Goal: Transaction & Acquisition: Purchase product/service

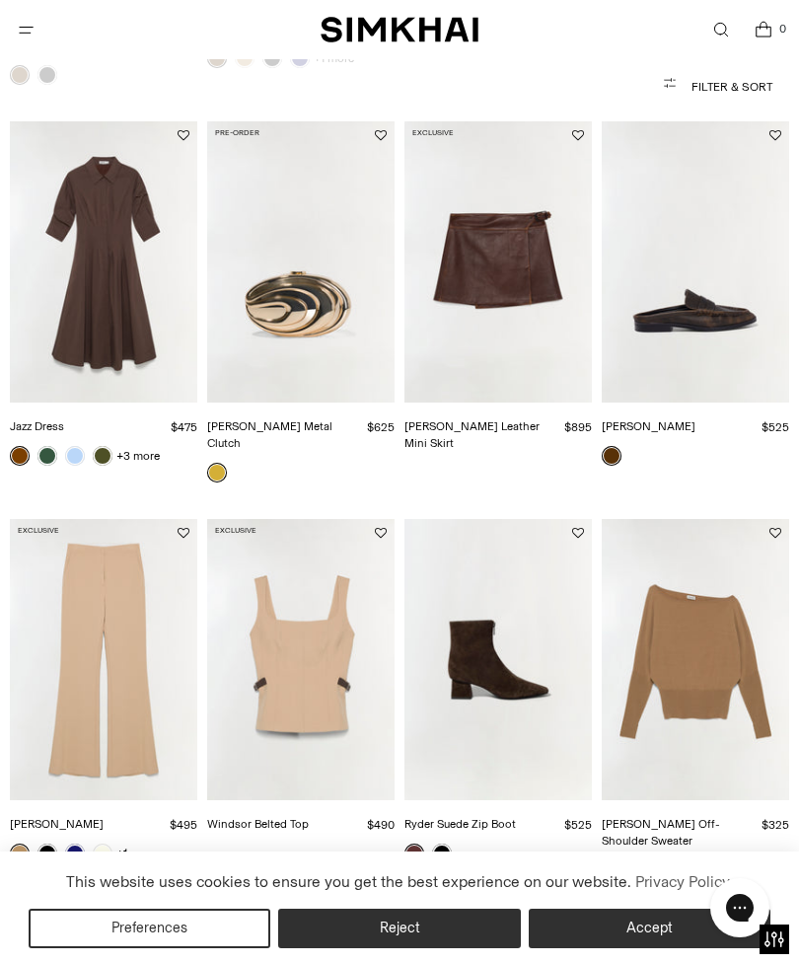
scroll to position [1280, 0]
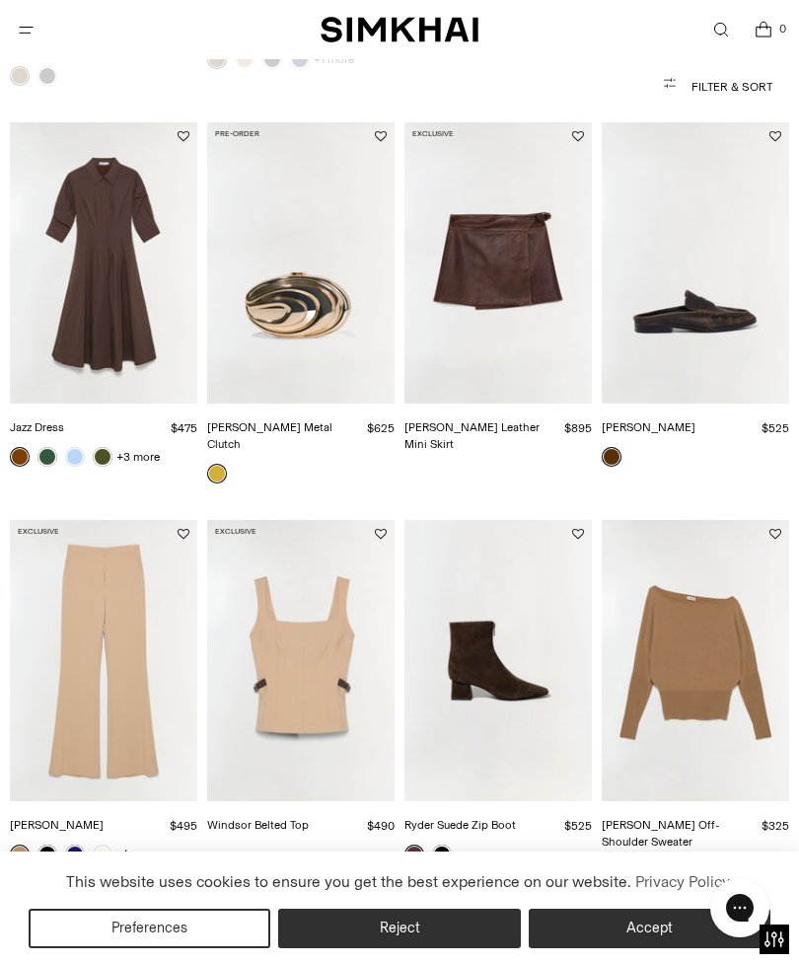
click at [133, 306] on img "Jazz Dress" at bounding box center [103, 262] width 187 height 281
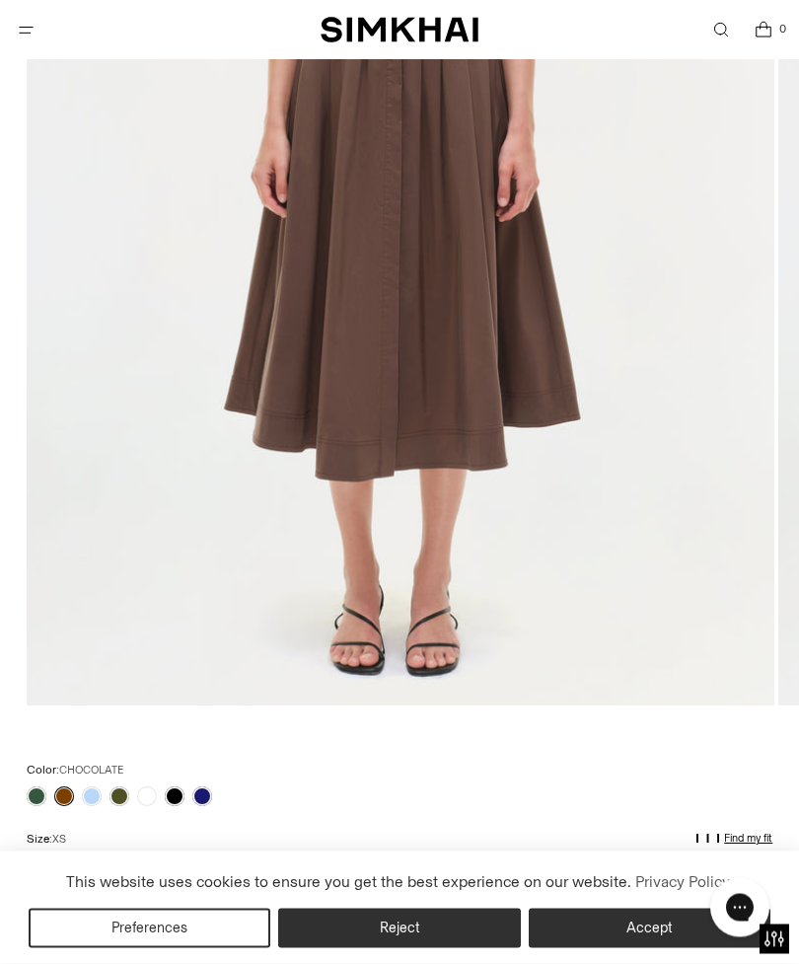
scroll to position [633, 0]
click at [210, 799] on link at bounding box center [202, 796] width 20 height 20
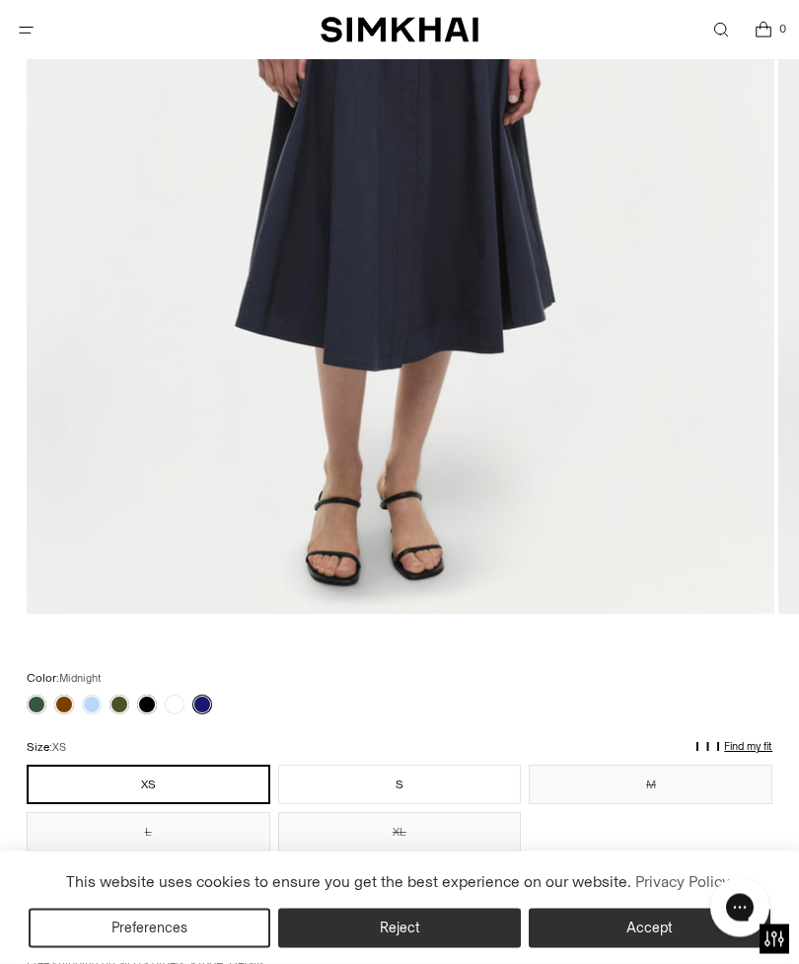
scroll to position [716, 0]
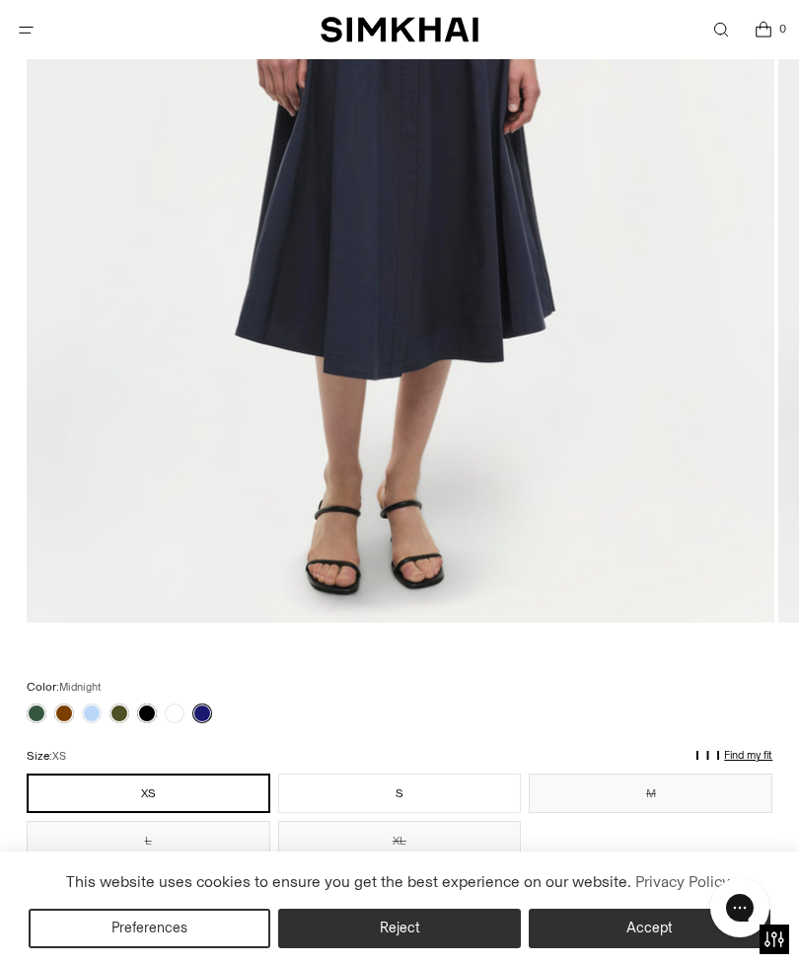
click at [123, 716] on link at bounding box center [119, 713] width 20 height 20
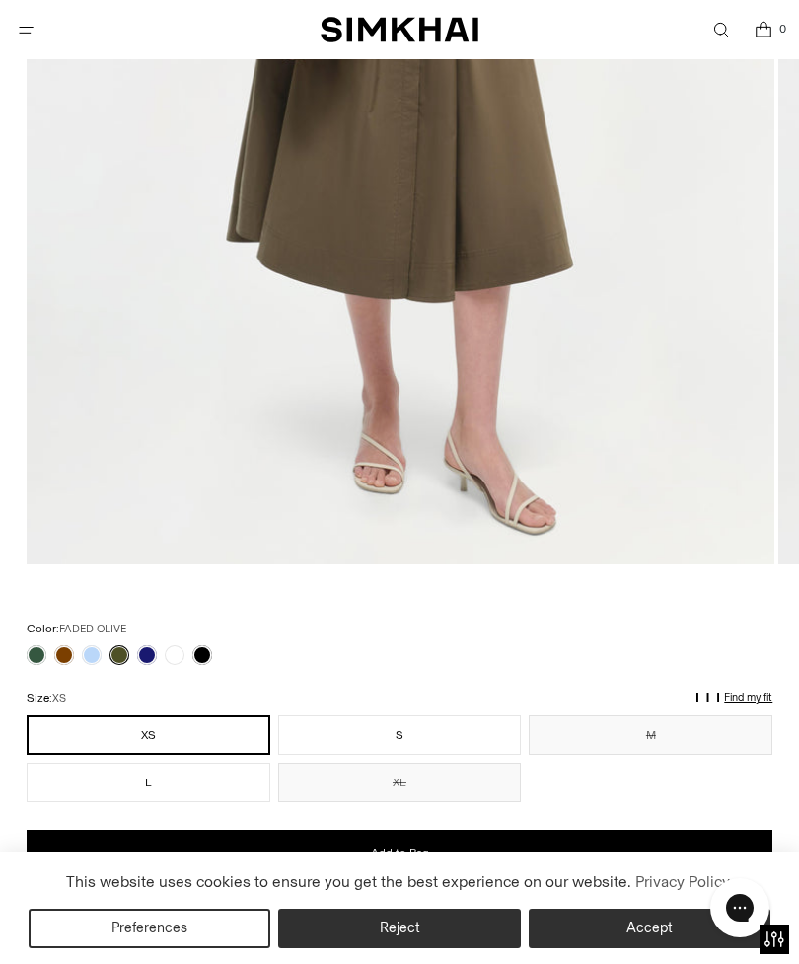
scroll to position [773, 0]
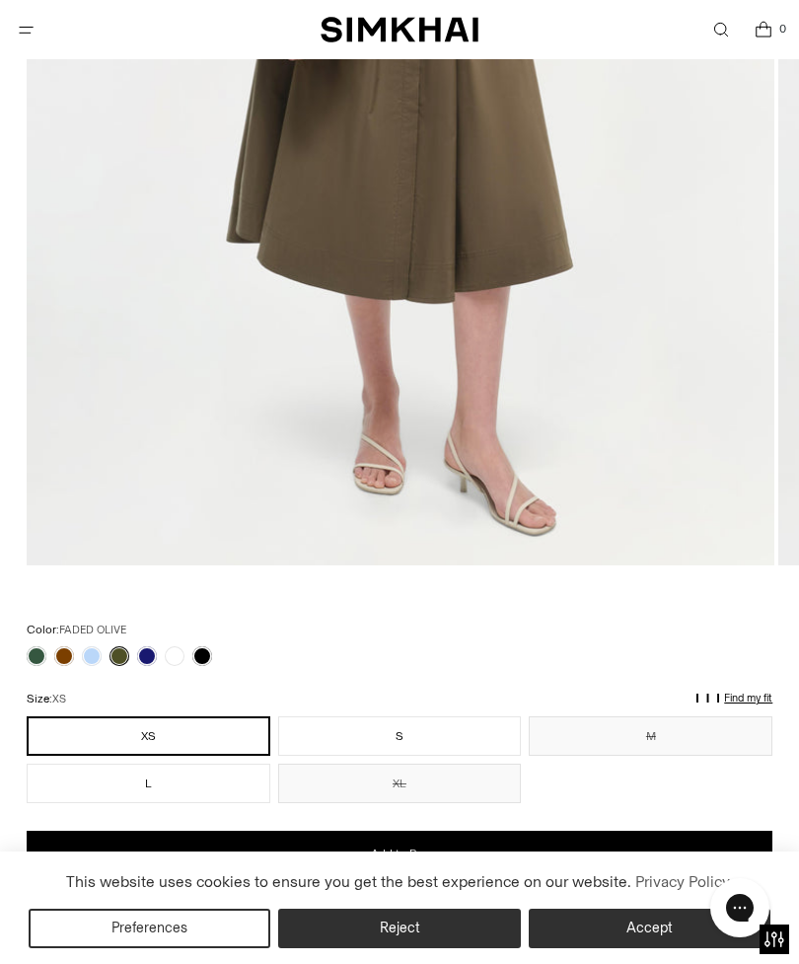
click at [38, 664] on link at bounding box center [37, 656] width 20 height 20
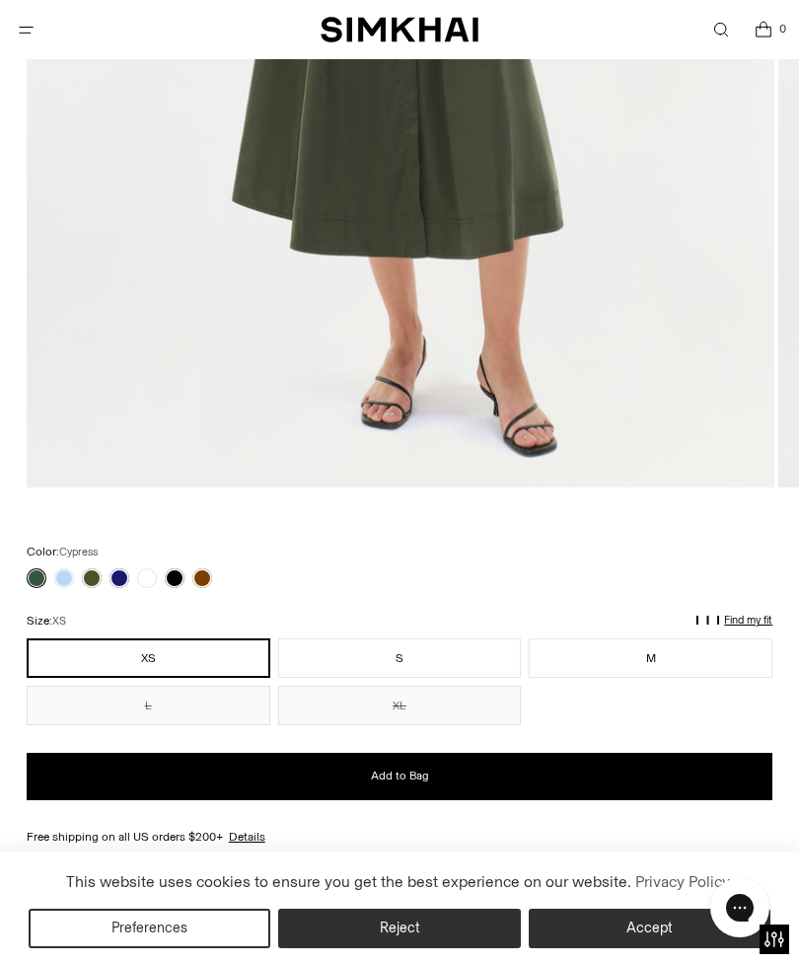
scroll to position [845, 0]
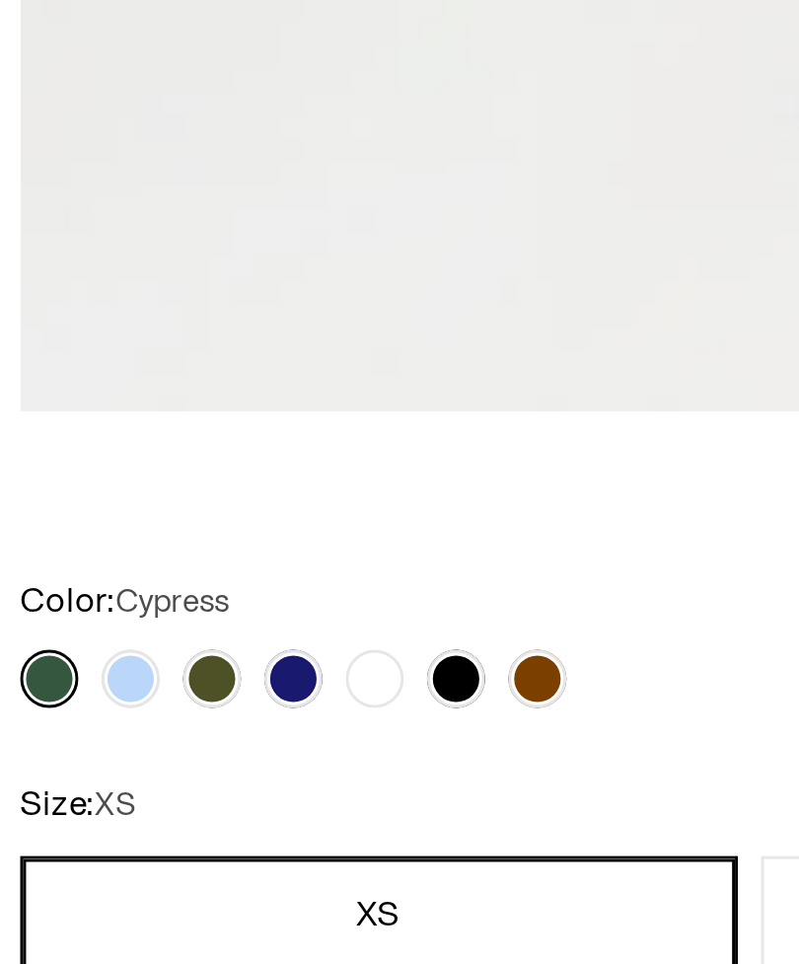
click at [109, 574] on link at bounding box center [119, 584] width 20 height 20
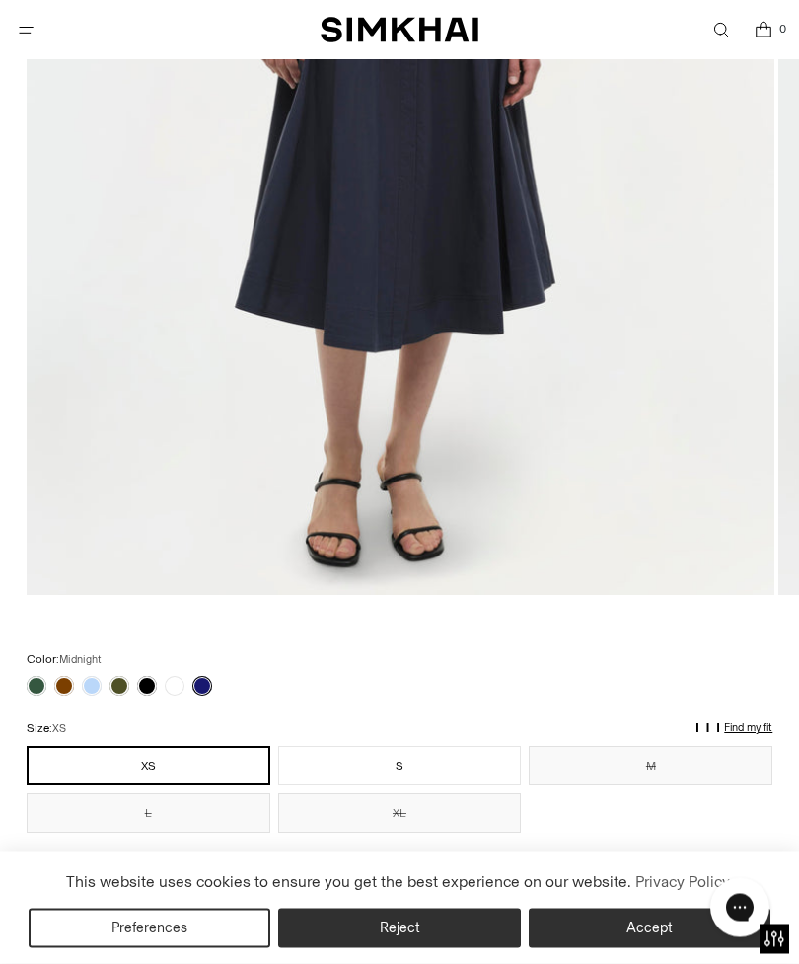
scroll to position [772, 0]
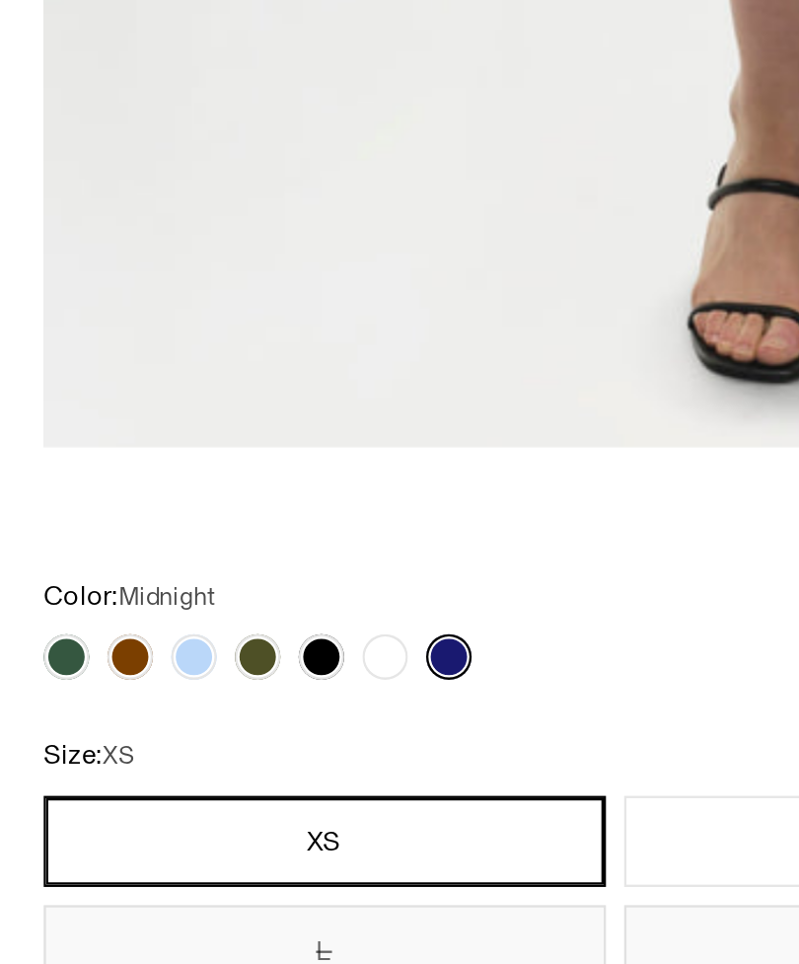
click at [141, 647] on link at bounding box center [147, 657] width 20 height 20
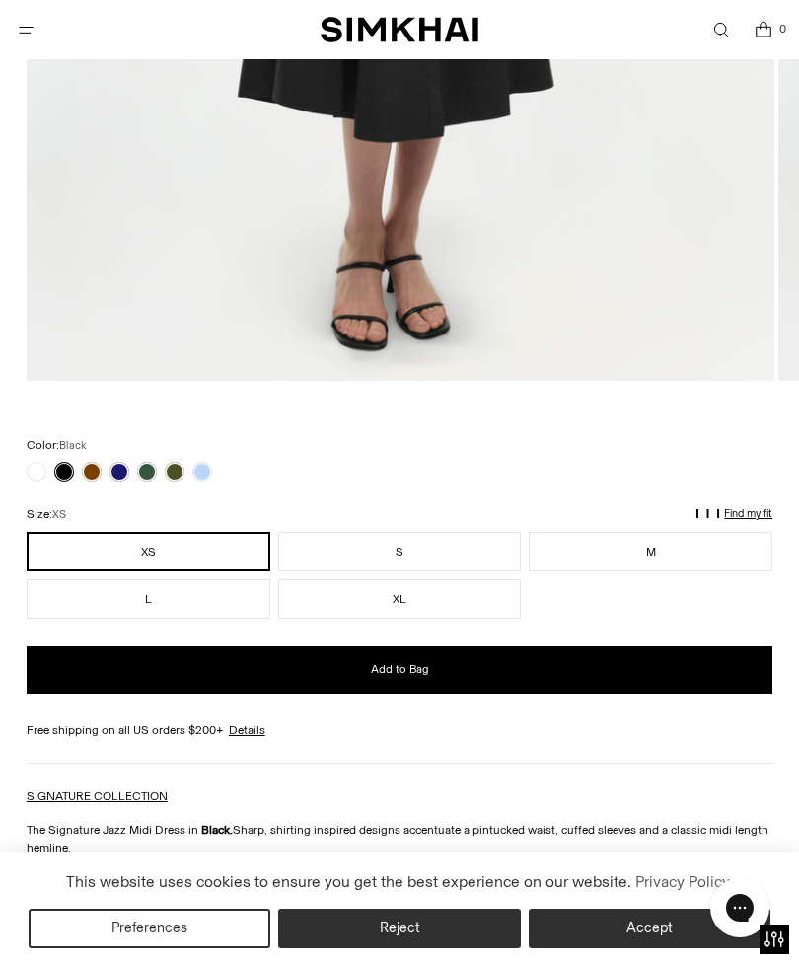
scroll to position [957, 0]
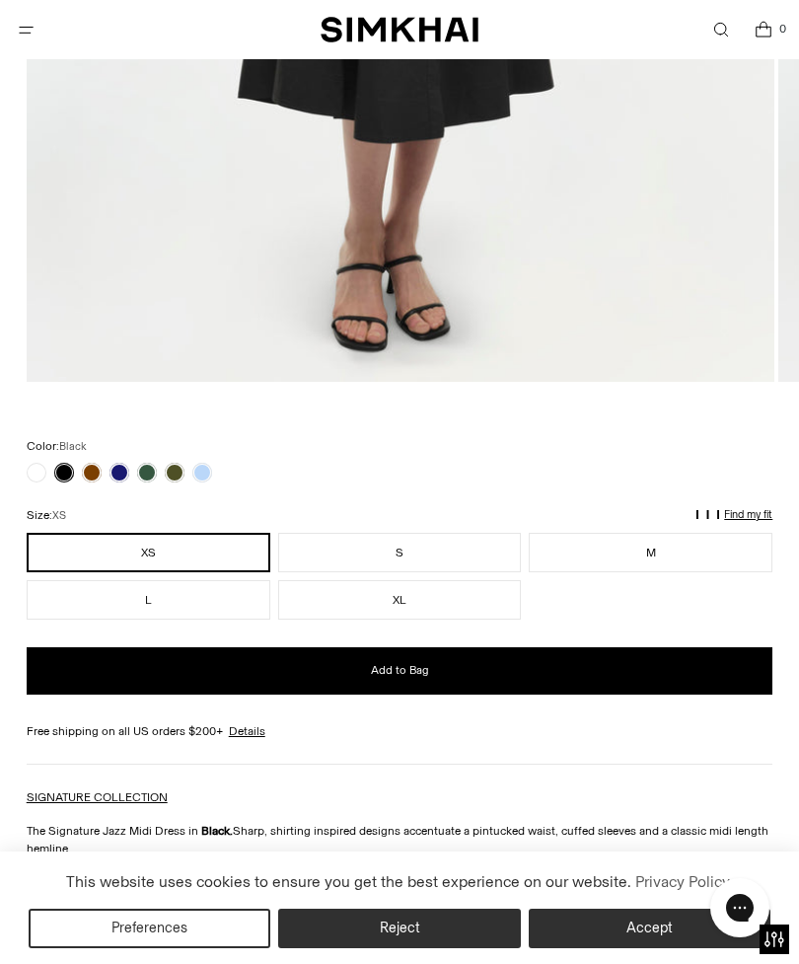
click at [175, 474] on link at bounding box center [175, 473] width 20 height 20
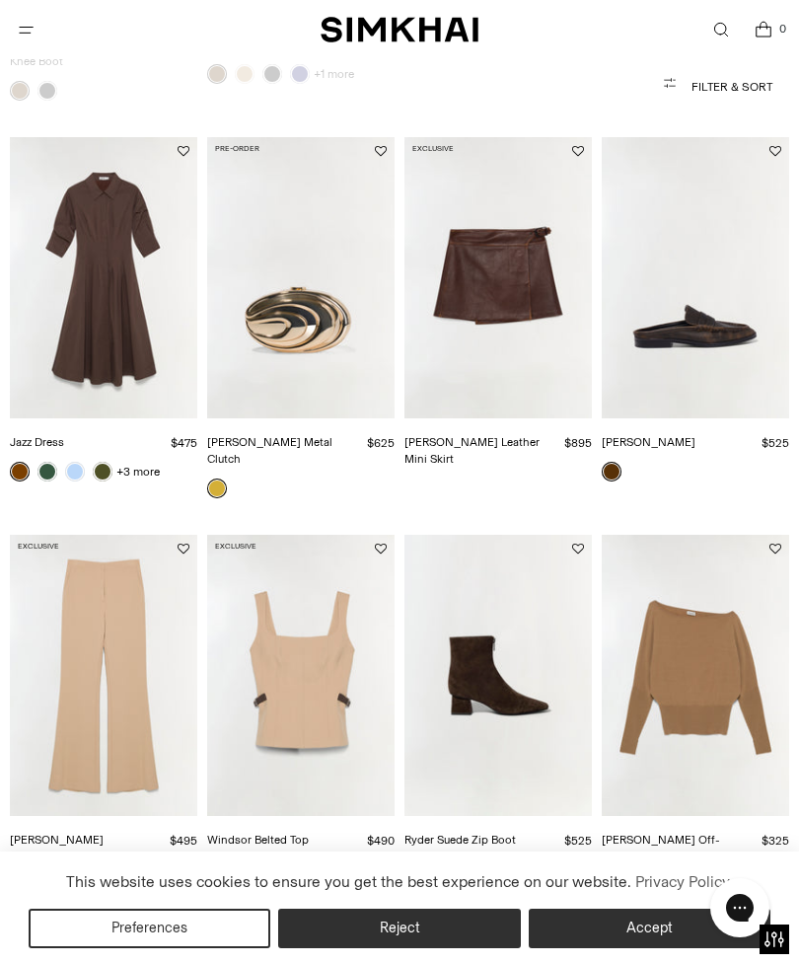
scroll to position [1268, 0]
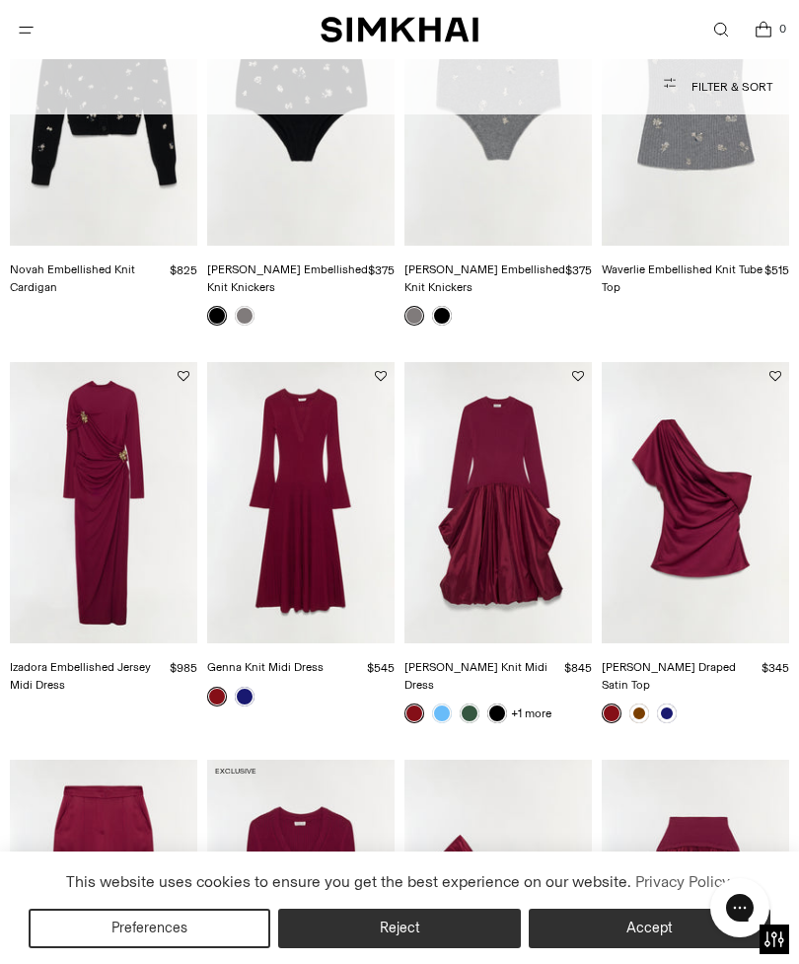
scroll to position [6500, 0]
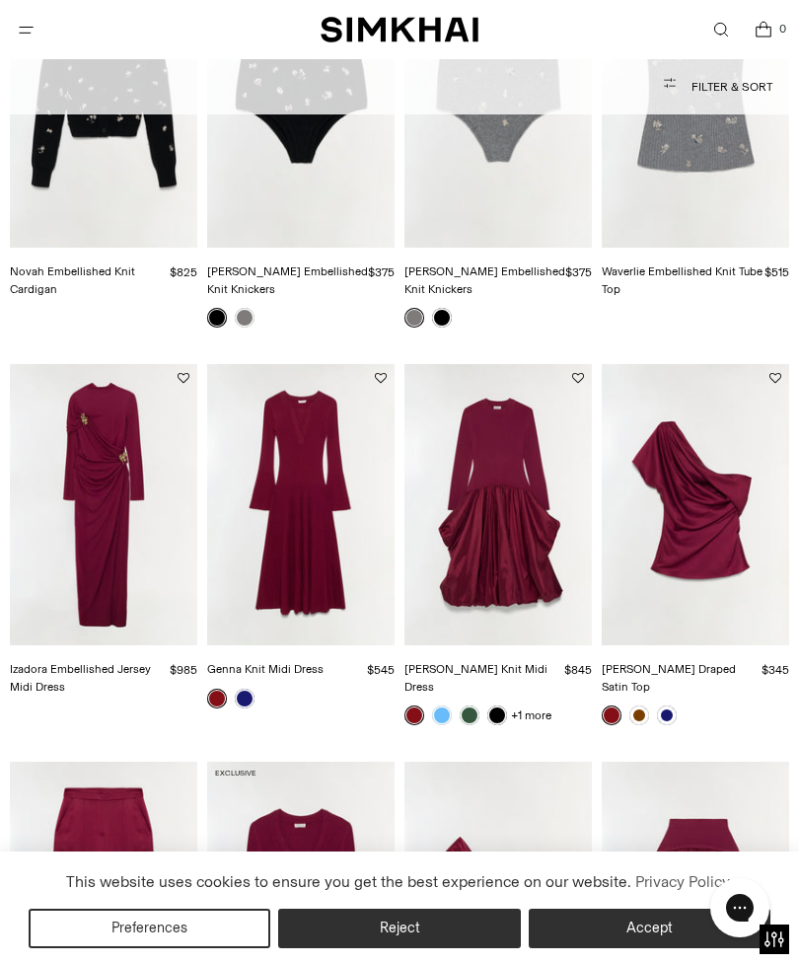
click at [307, 504] on img "Genna Knit Midi Dress" at bounding box center [300, 504] width 187 height 281
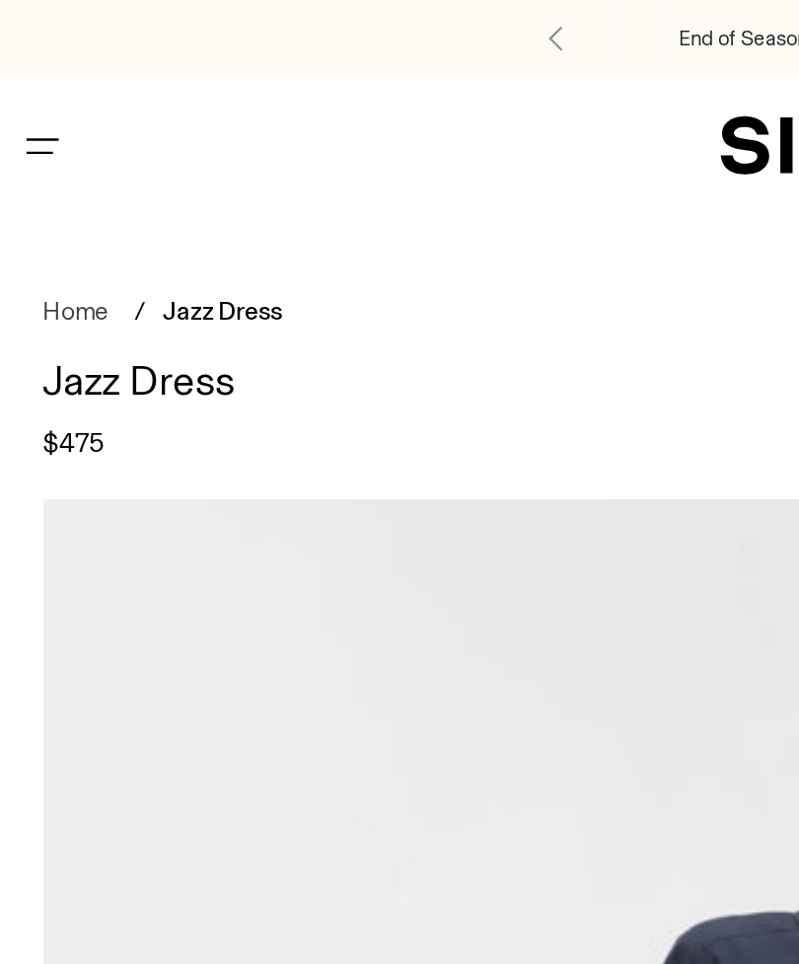
click at [22, 63] on icon "Open menu modal" at bounding box center [26, 63] width 21 height 16
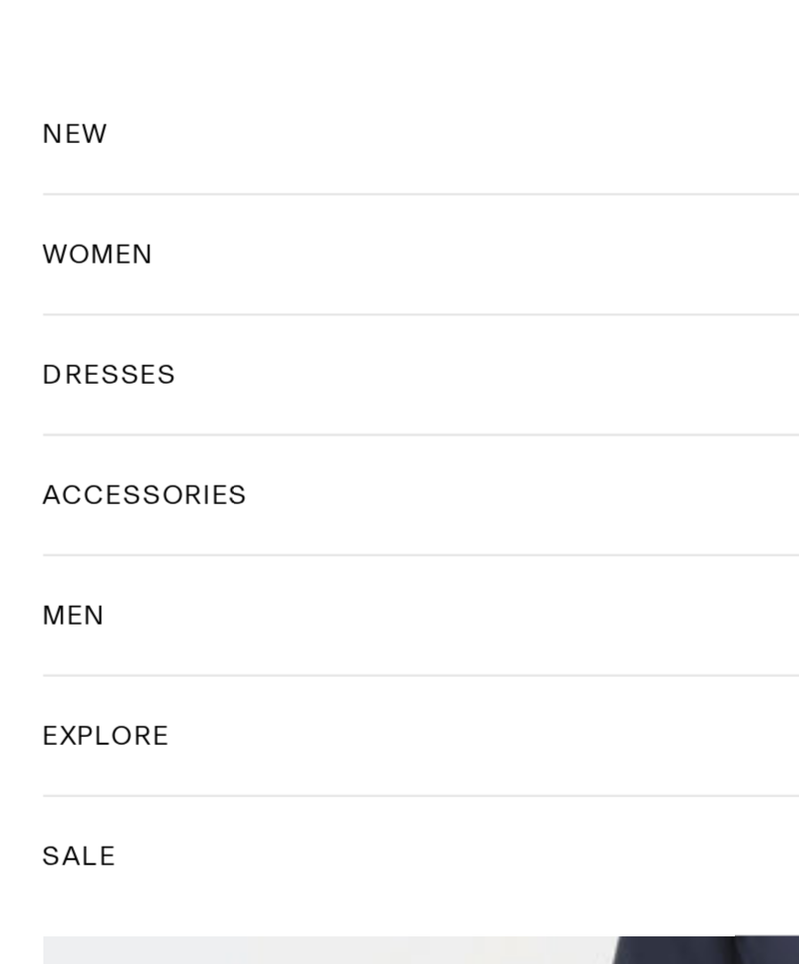
click at [61, 228] on span "DRESSES" at bounding box center [56, 237] width 58 height 18
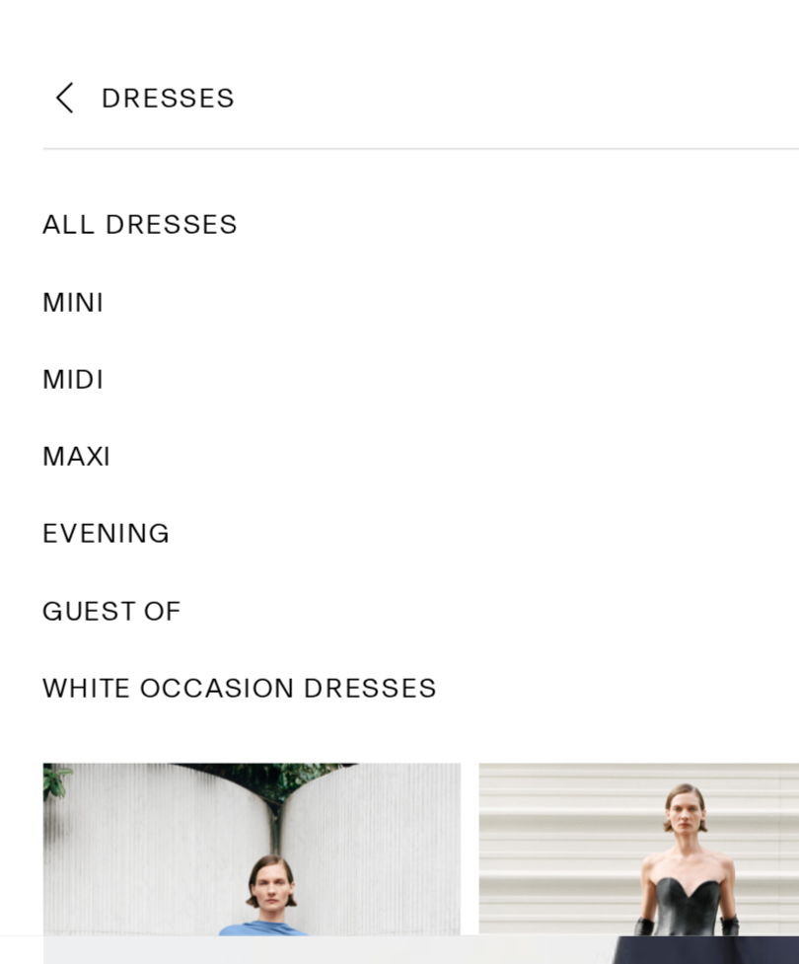
click at [63, 297] on span "Evening" at bounding box center [54, 306] width 55 height 18
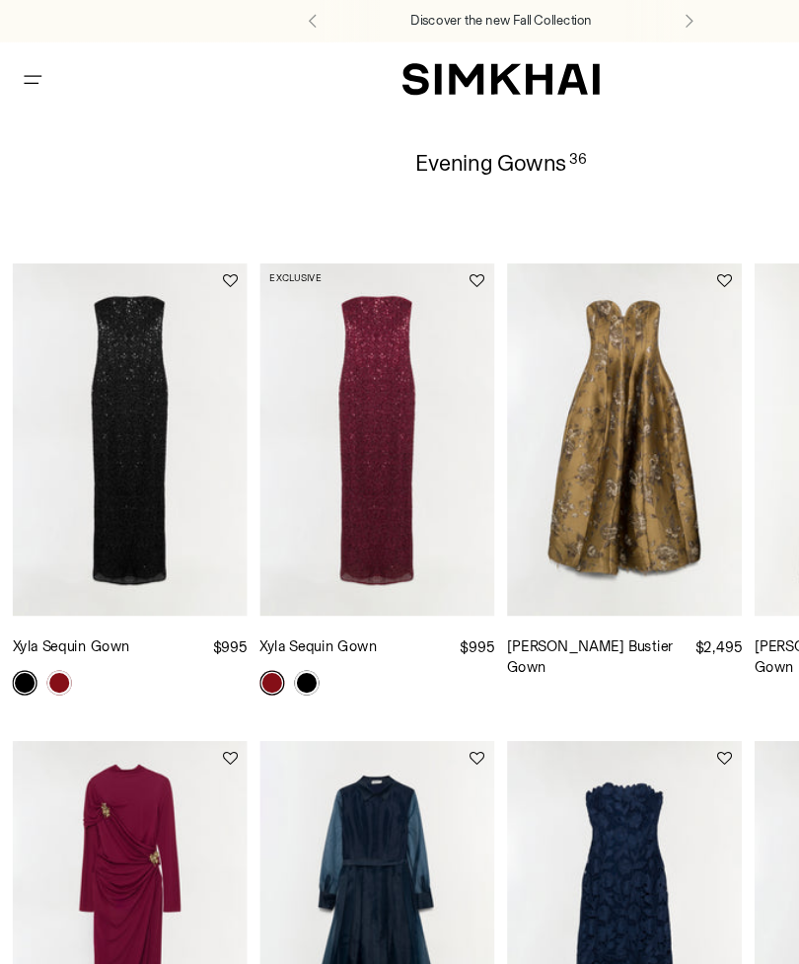
click at [28, 58] on icon "Open menu modal" at bounding box center [26, 63] width 21 height 16
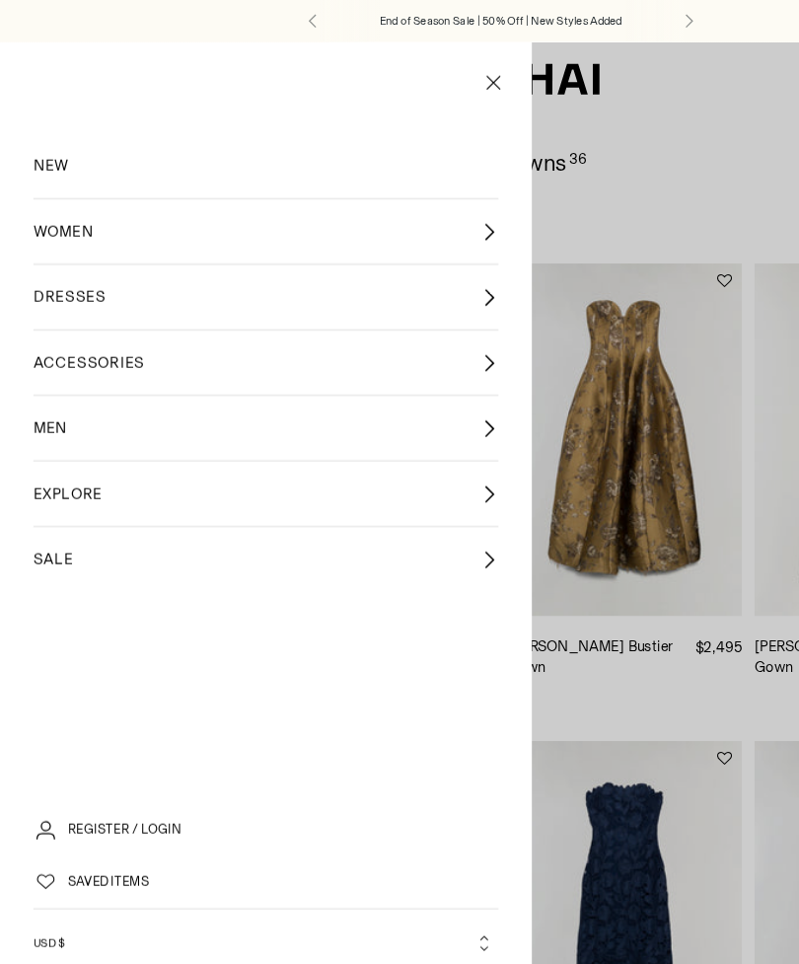
click at [76, 244] on span "DRESSES" at bounding box center [56, 237] width 58 height 18
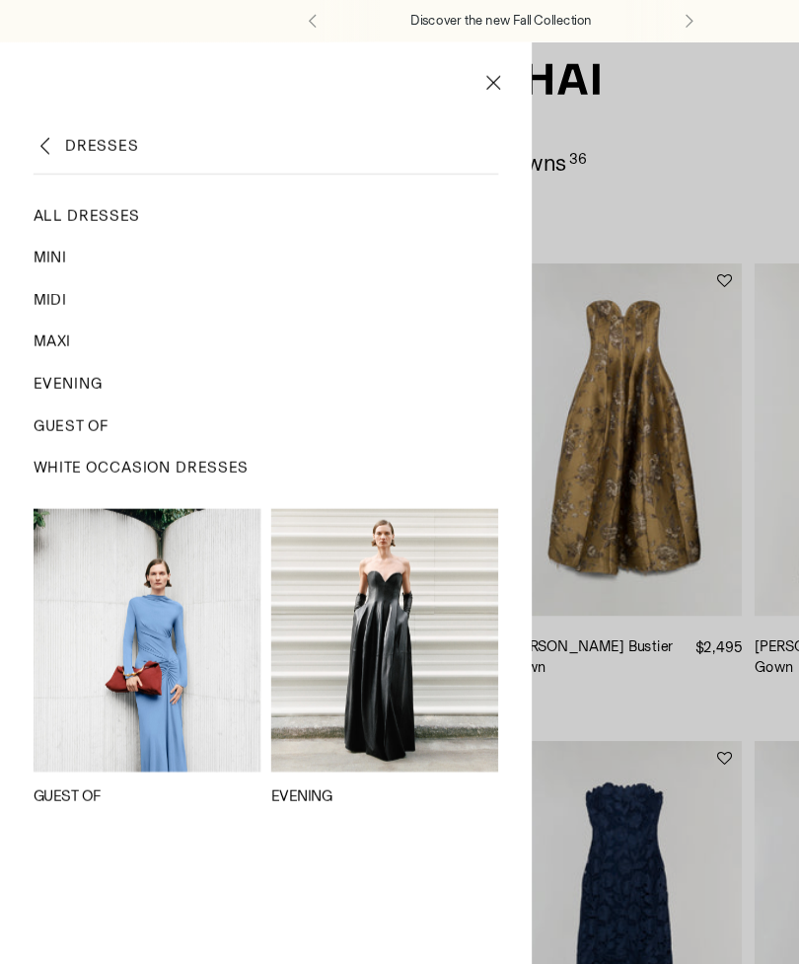
click at [43, 244] on span "Midi" at bounding box center [40, 239] width 27 height 18
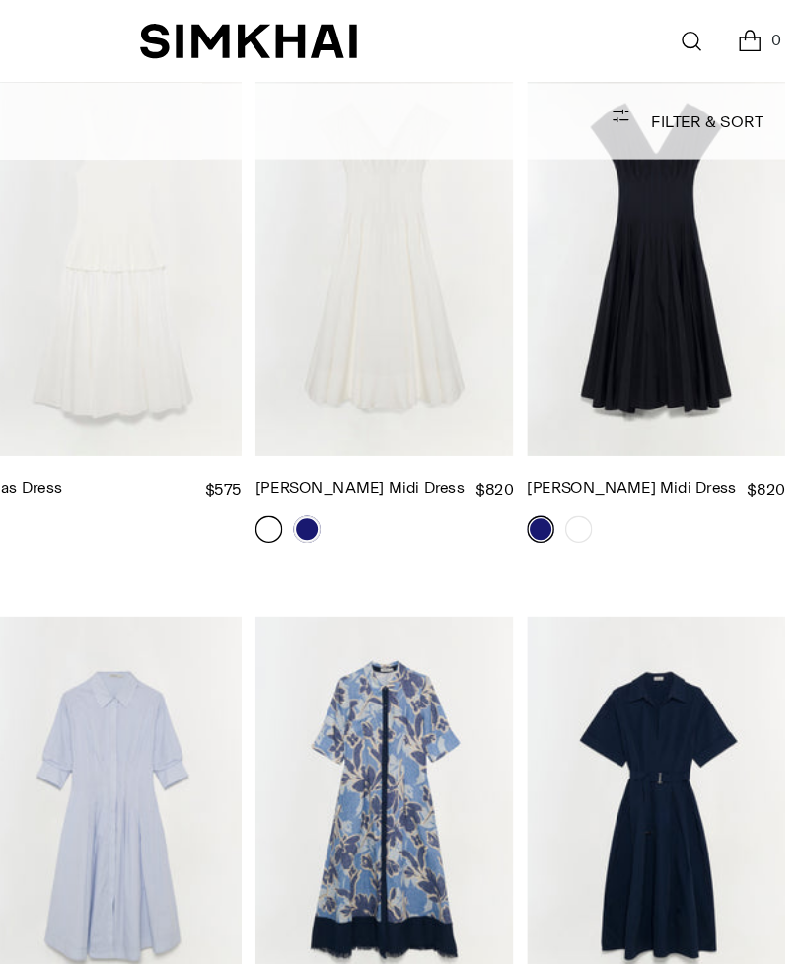
scroll to position [6054, 0]
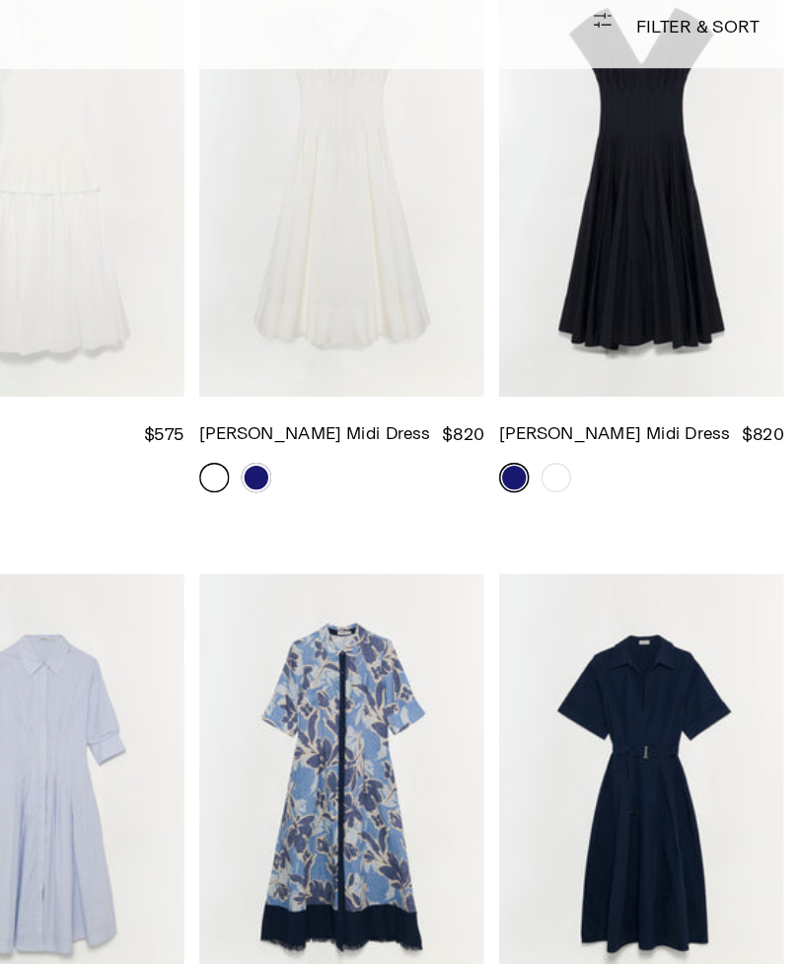
click at [629, 772] on link at bounding box center [639, 782] width 20 height 20
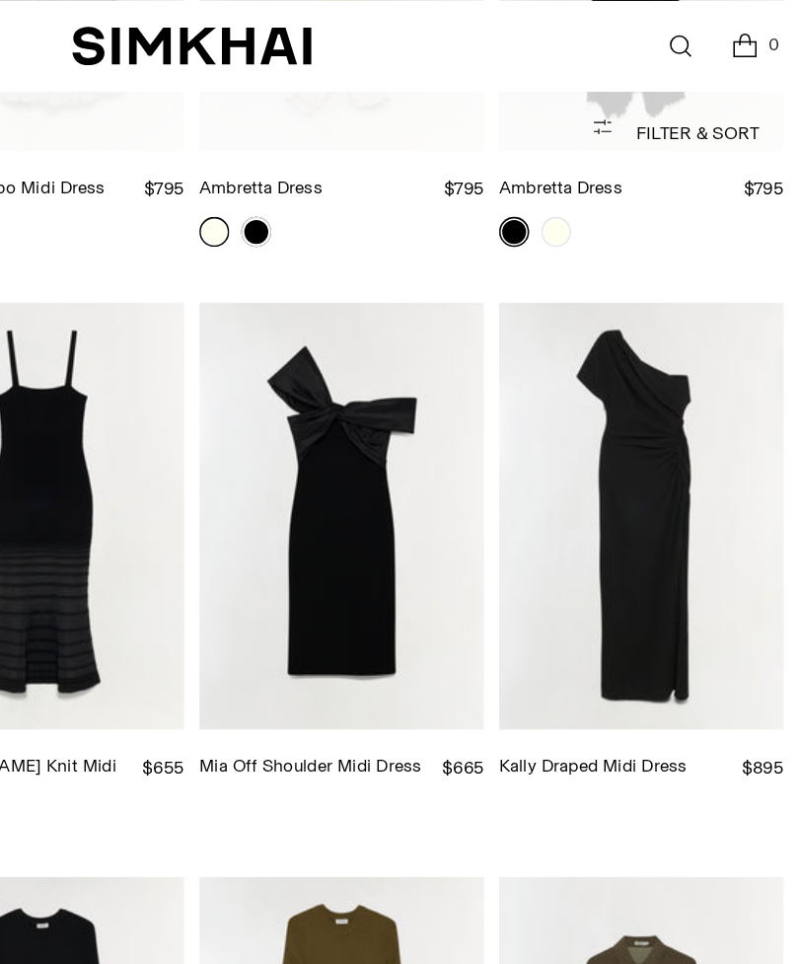
scroll to position [2379, 0]
click at [404, 331] on img "Mia Off Shoulder Midi Dress" at bounding box center [497, 339] width 187 height 281
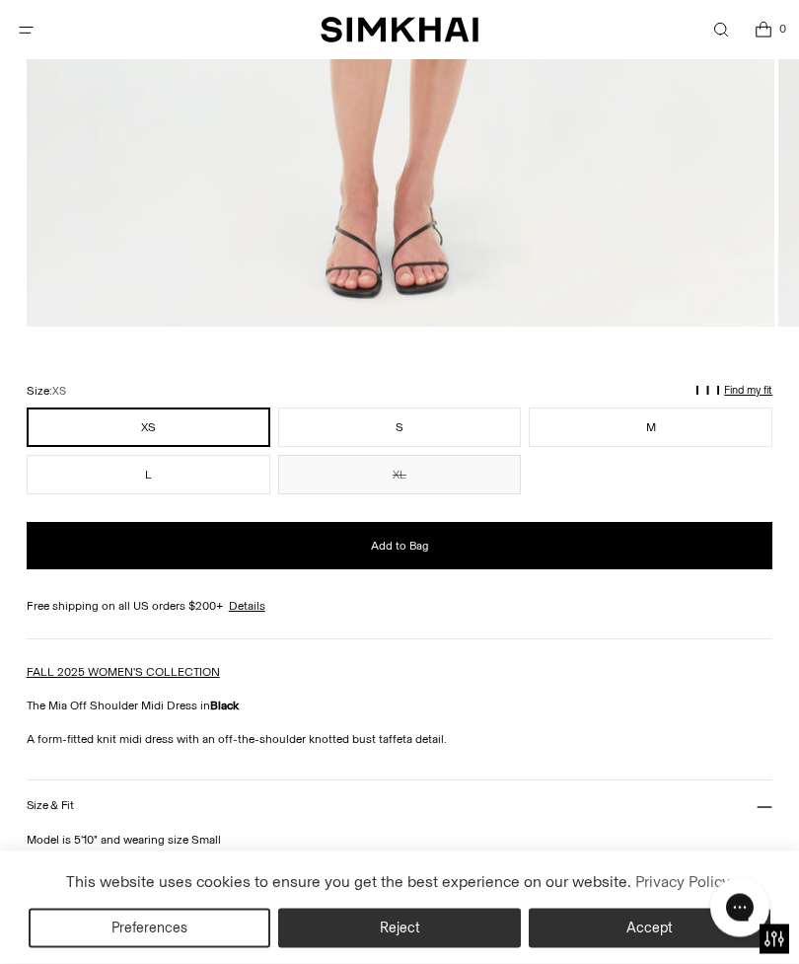
scroll to position [1012, 0]
click at [155, 485] on button "L" at bounding box center [149, 474] width 244 height 39
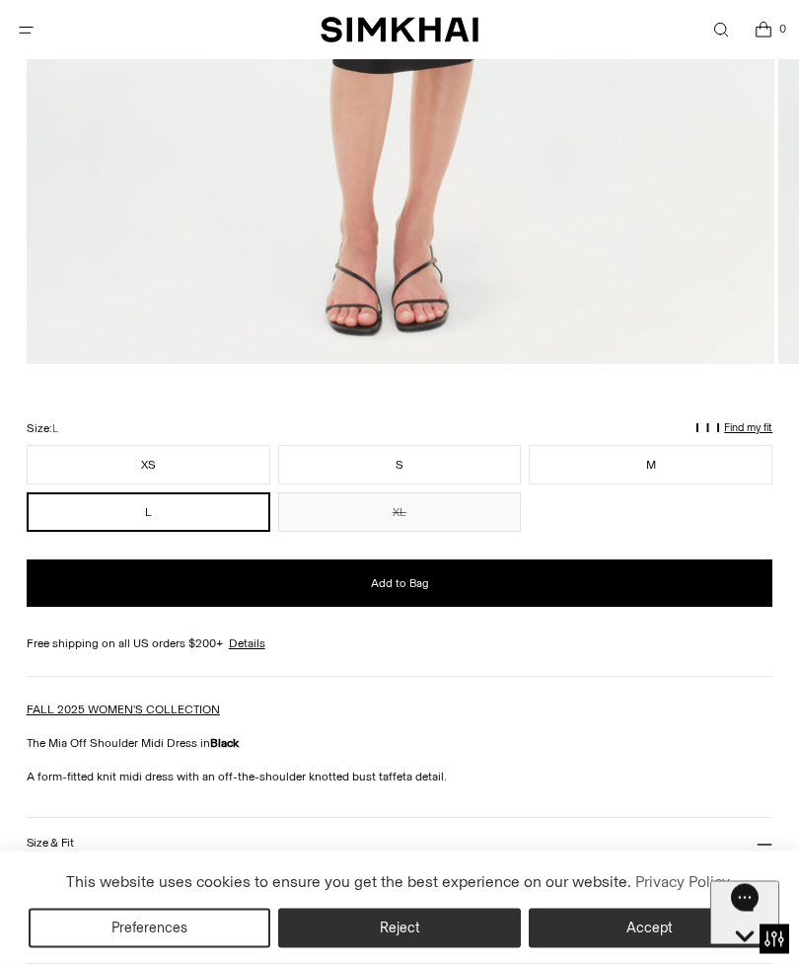
scroll to position [975, 0]
click at [400, 598] on button "Add to Bag" at bounding box center [400, 582] width 747 height 47
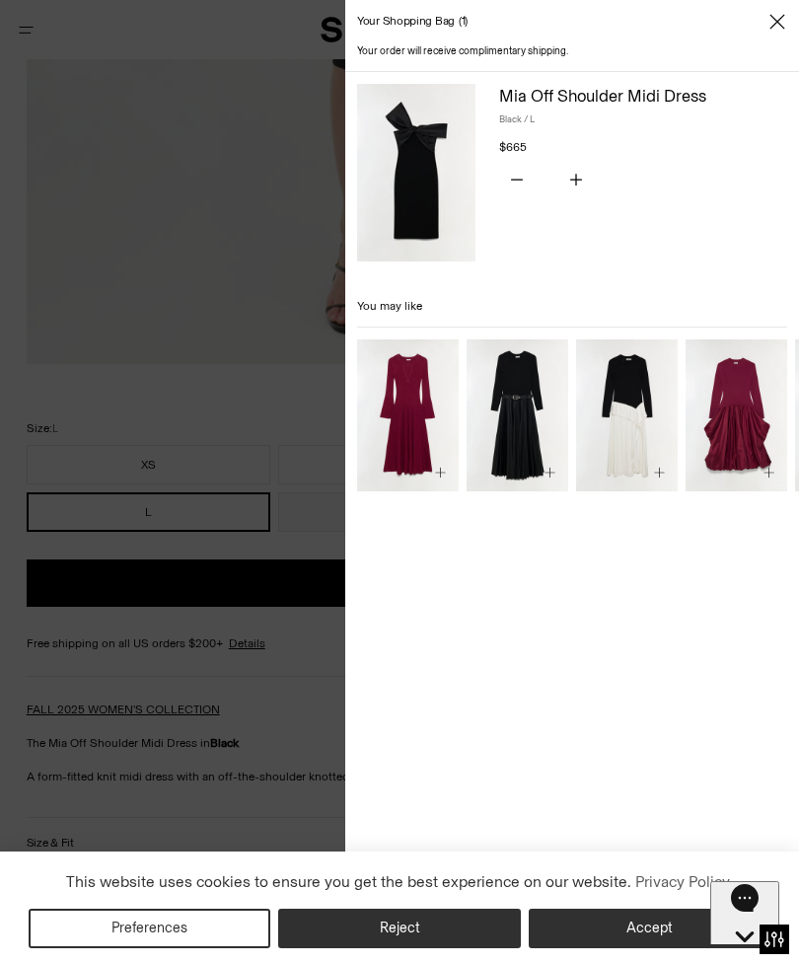
click at [254, 411] on div at bounding box center [399, 482] width 799 height 964
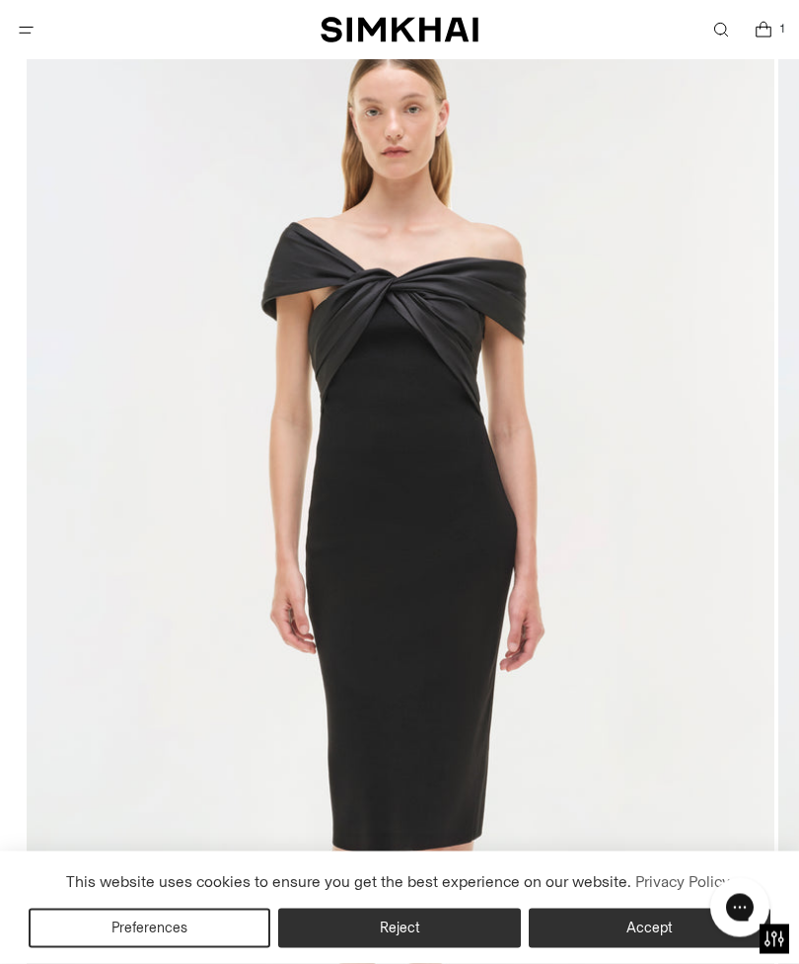
scroll to position [0, 0]
